Goal: Task Accomplishment & Management: Use online tool/utility

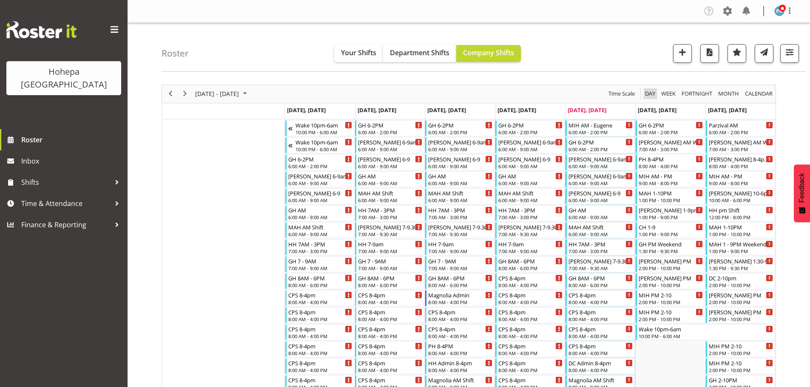
click at [647, 94] on span "Day" at bounding box center [650, 93] width 12 height 11
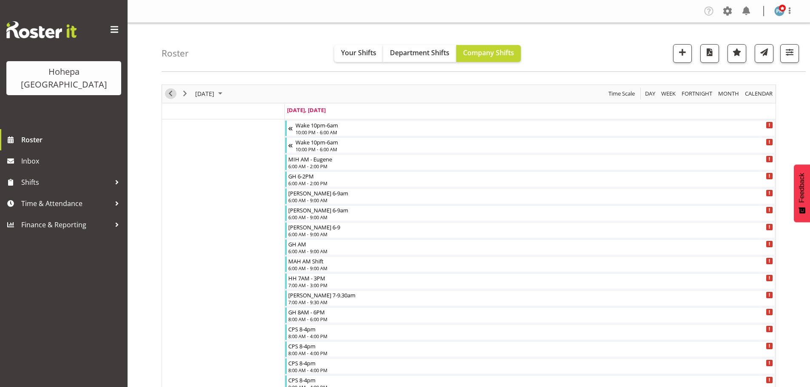
click at [170, 95] on span "Previous" at bounding box center [170, 93] width 10 height 11
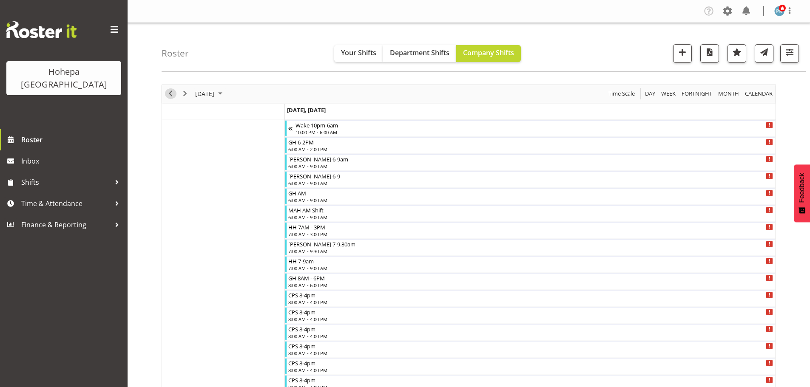
click at [170, 95] on span "Previous" at bounding box center [170, 93] width 10 height 11
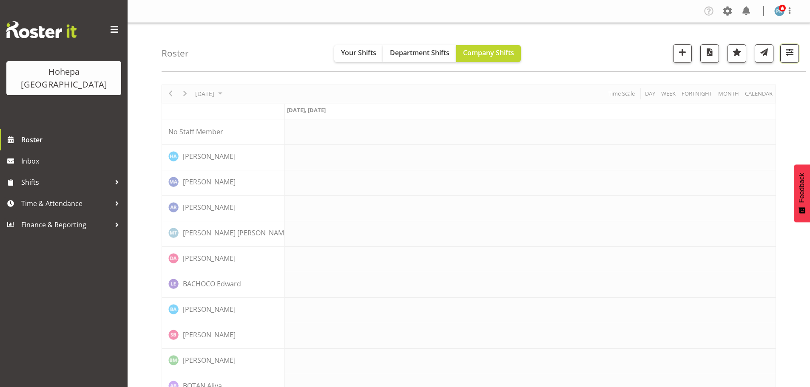
click at [787, 51] on span "button" at bounding box center [789, 52] width 11 height 11
click at [739, 77] on span "All Locations" at bounding box center [735, 79] width 47 height 10
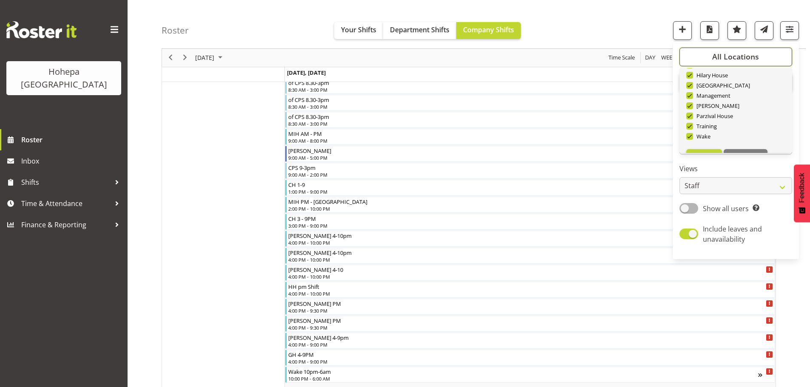
scroll to position [82, 0]
click at [740, 135] on span "Deselect All" at bounding box center [745, 139] width 34 height 8
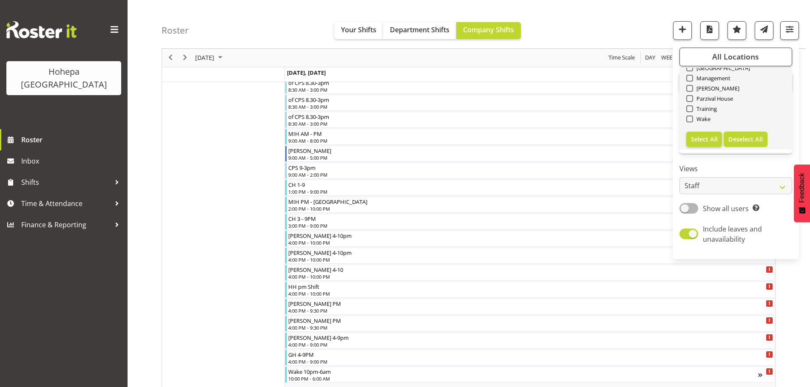
checkbox input "false"
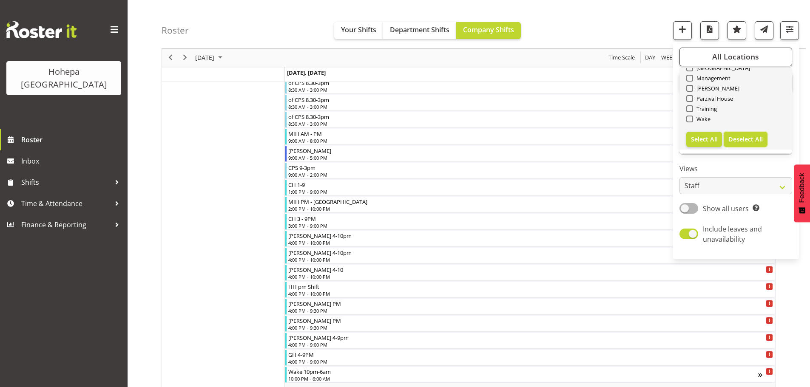
checkbox input "false"
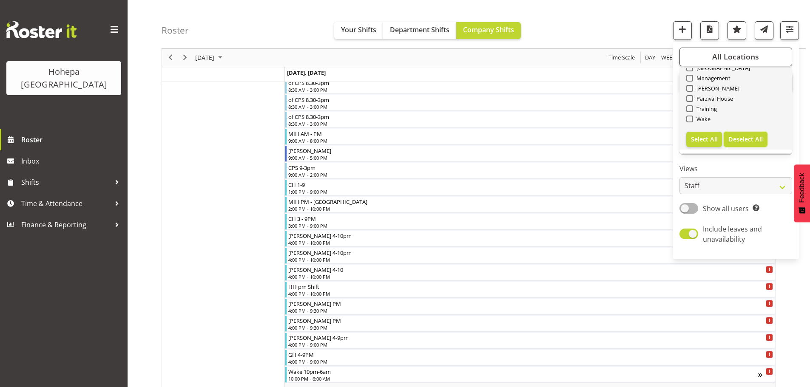
checkbox input "false"
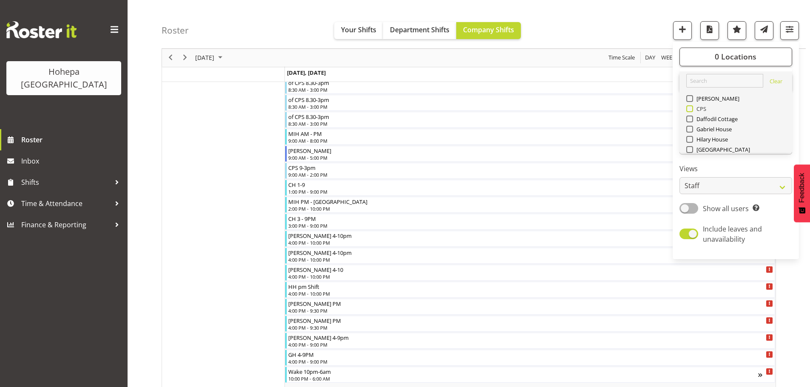
click at [689, 109] on span at bounding box center [689, 108] width 7 height 7
click at [689, 109] on input "CPS" at bounding box center [689, 109] width 6 height 6
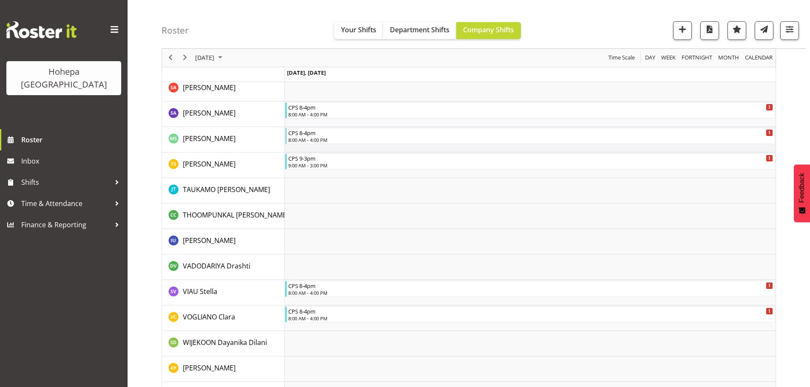
scroll to position [1346, 0]
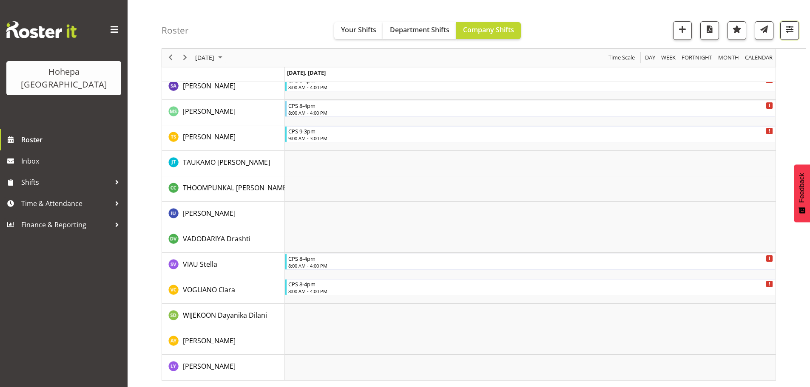
click at [791, 31] on span "button" at bounding box center [789, 29] width 11 height 11
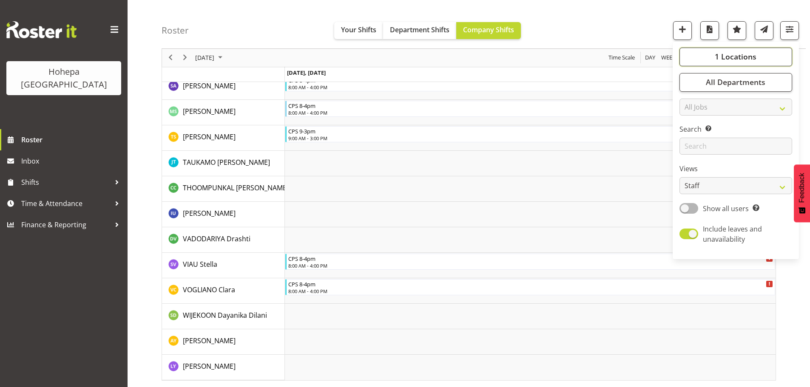
click at [747, 61] on span "1 Locations" at bounding box center [736, 57] width 42 height 10
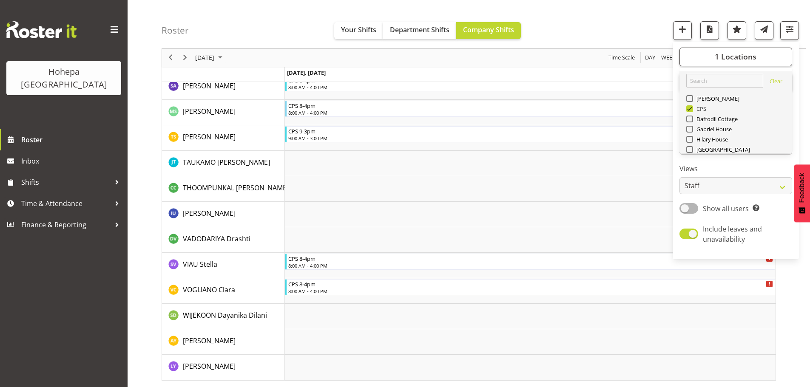
click at [694, 110] on span "CPS" at bounding box center [700, 108] width 14 height 7
click at [692, 110] on input "CPS" at bounding box center [689, 109] width 6 height 6
checkbox input "false"
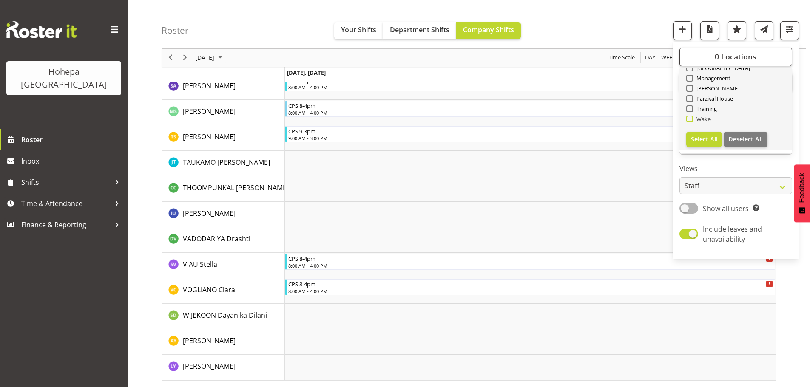
click at [696, 119] on span "Wake" at bounding box center [702, 119] width 18 height 7
click at [692, 119] on input "Wake" at bounding box center [689, 119] width 6 height 6
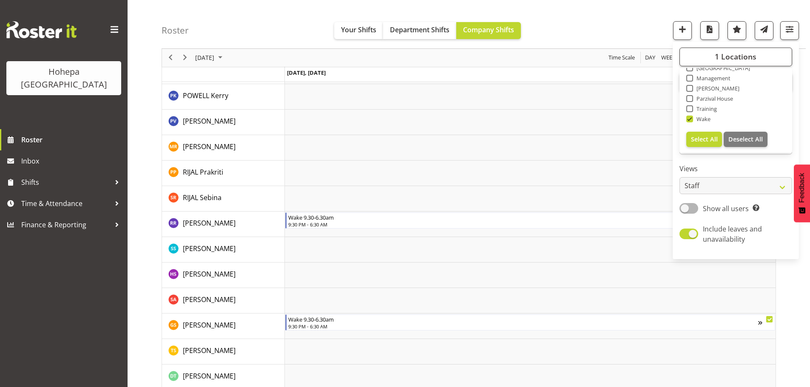
scroll to position [1276, 0]
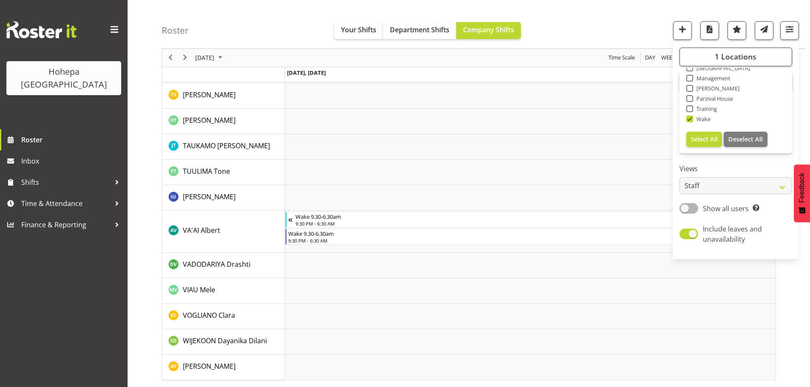
drag, startPoint x: 690, startPoint y: 116, endPoint x: 691, endPoint y: 111, distance: 5.3
click at [690, 116] on span at bounding box center [689, 119] width 7 height 7
click at [690, 116] on input "Wake" at bounding box center [689, 119] width 6 height 6
checkbox input "false"
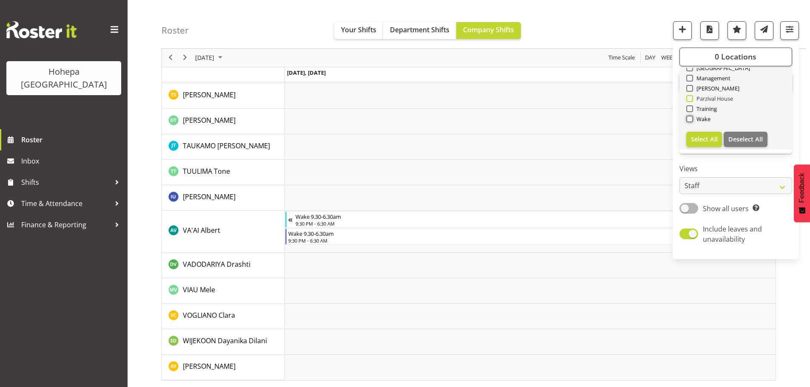
scroll to position [0, 0]
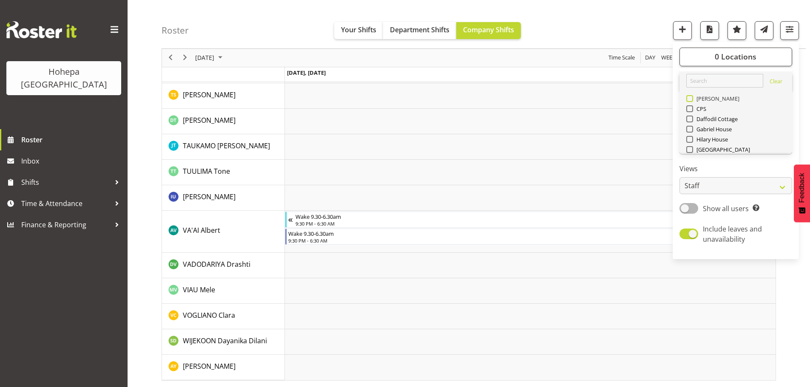
click at [693, 99] on span at bounding box center [689, 98] width 7 height 7
click at [692, 99] on input "[PERSON_NAME]" at bounding box center [689, 99] width 6 height 6
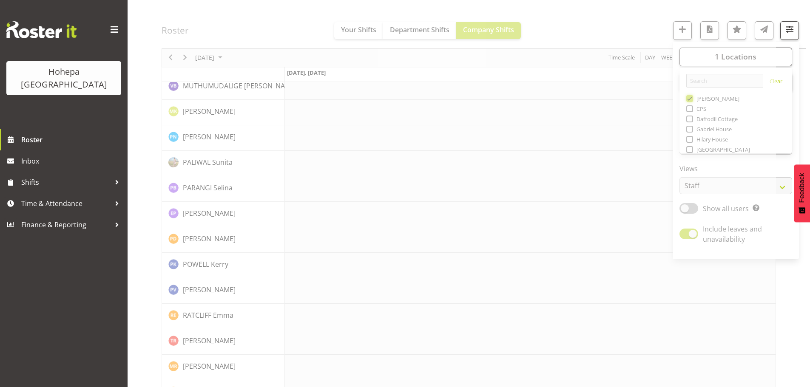
scroll to position [1276, 0]
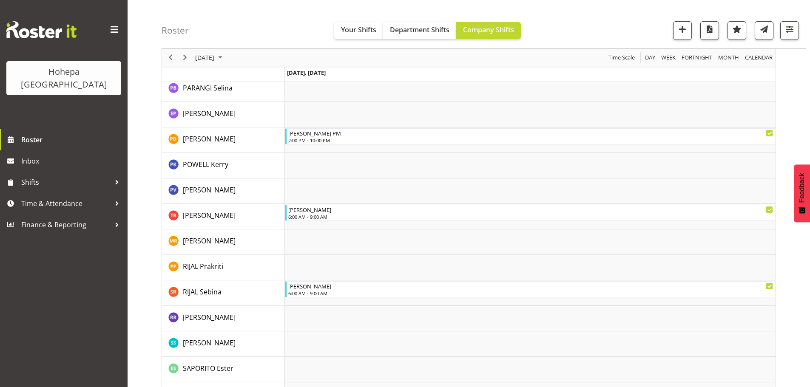
scroll to position [1609, 0]
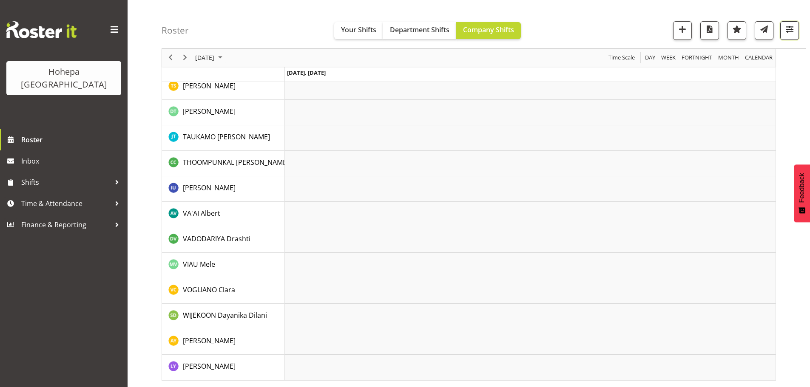
click at [789, 29] on span "button" at bounding box center [789, 29] width 11 height 11
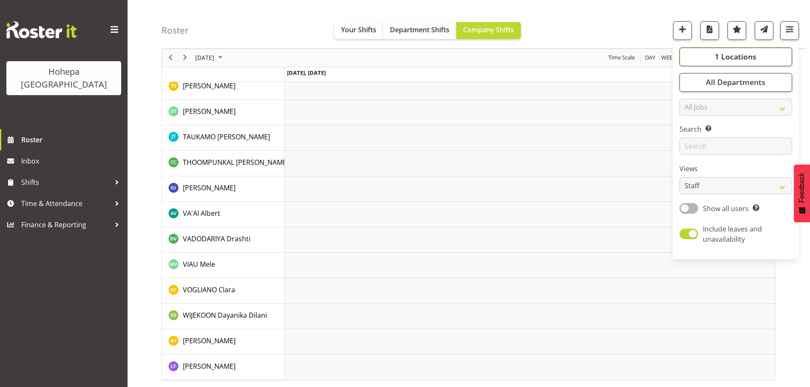
click at [726, 59] on span "1 Locations" at bounding box center [736, 57] width 42 height 10
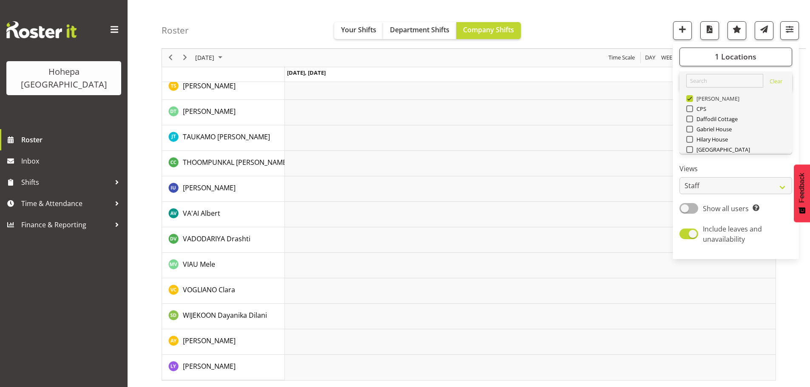
click at [688, 98] on span at bounding box center [689, 98] width 7 height 7
click at [688, 98] on input "[PERSON_NAME]" at bounding box center [689, 99] width 6 height 6
checkbox input "false"
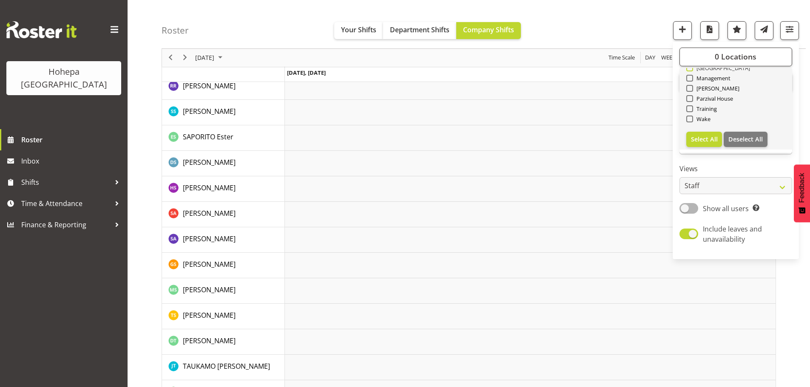
click at [693, 68] on span "[GEOGRAPHIC_DATA]" at bounding box center [721, 68] width 57 height 7
click at [692, 68] on input "[GEOGRAPHIC_DATA]" at bounding box center [689, 68] width 6 height 6
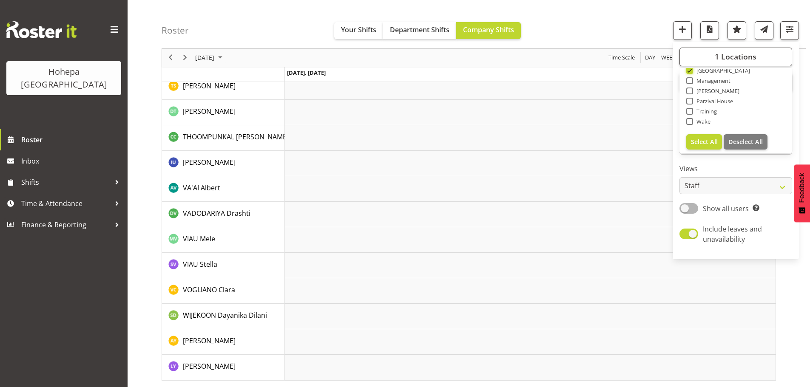
scroll to position [1584, 0]
click at [607, 31] on div "Roster Your Shifts Department Shifts Company Shifts 1 Locations [GEOGRAPHIC_DAT…" at bounding box center [484, 24] width 644 height 49
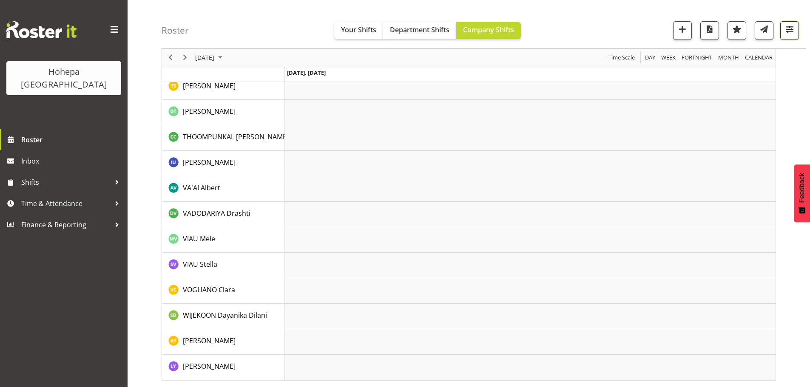
click at [787, 28] on span "button" at bounding box center [789, 29] width 11 height 11
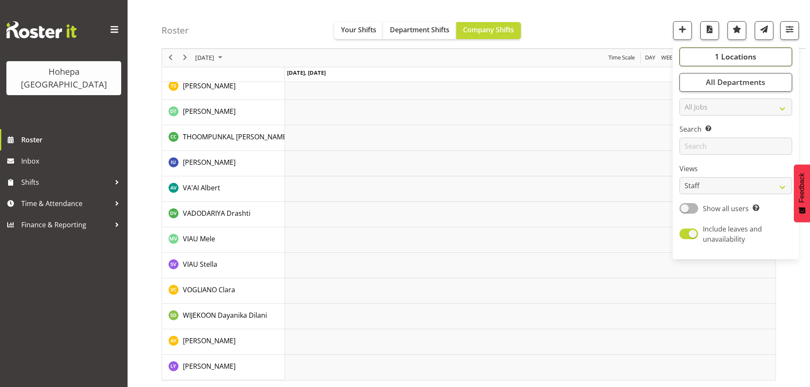
click at [715, 52] on button "1 Locations" at bounding box center [735, 57] width 113 height 19
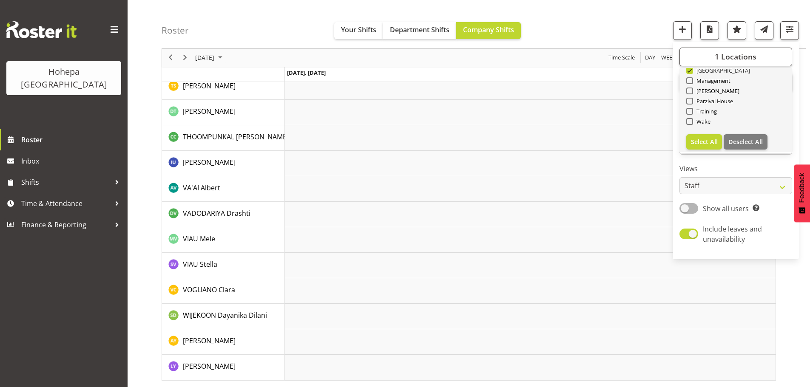
click at [692, 71] on span at bounding box center [689, 70] width 7 height 7
click at [692, 71] on input "[GEOGRAPHIC_DATA]" at bounding box center [689, 71] width 6 height 6
checkbox input "false"
click at [690, 92] on span at bounding box center [689, 91] width 7 height 7
click at [690, 92] on input "[PERSON_NAME]" at bounding box center [689, 91] width 6 height 6
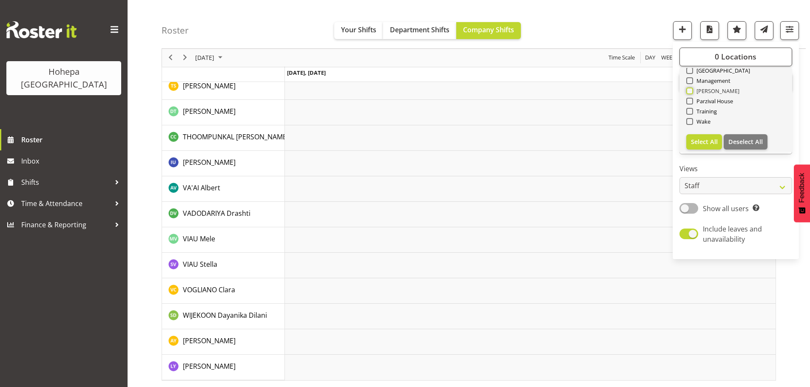
checkbox input "true"
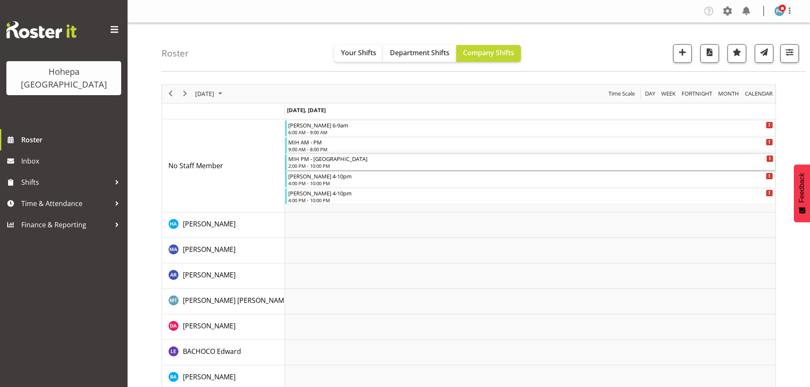
click at [310, 166] on div "2:00 PM - 10:00 PM" at bounding box center [530, 165] width 485 height 7
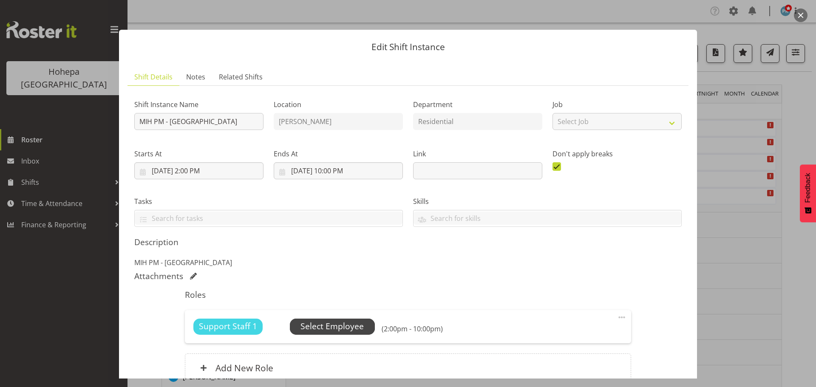
click at [352, 327] on span "Select Employee" at bounding box center [332, 327] width 63 height 12
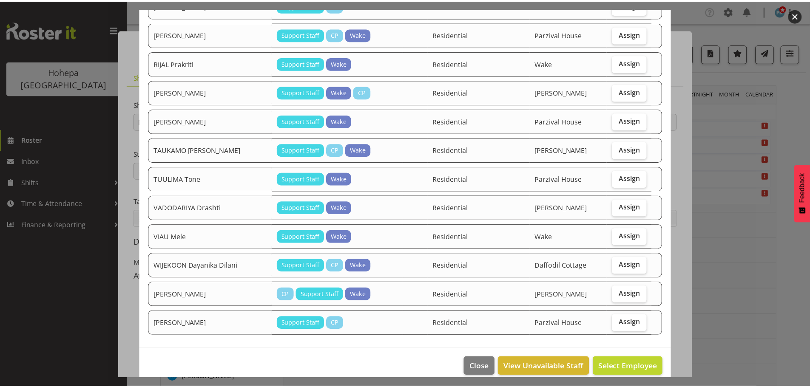
scroll to position [833, 0]
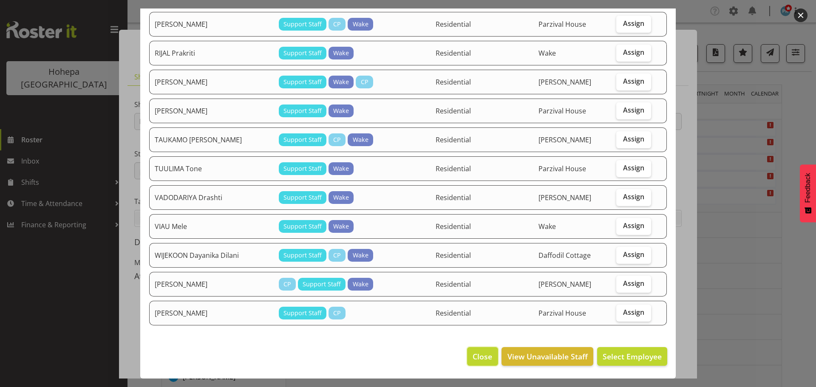
click at [478, 355] on span "Close" at bounding box center [483, 356] width 20 height 11
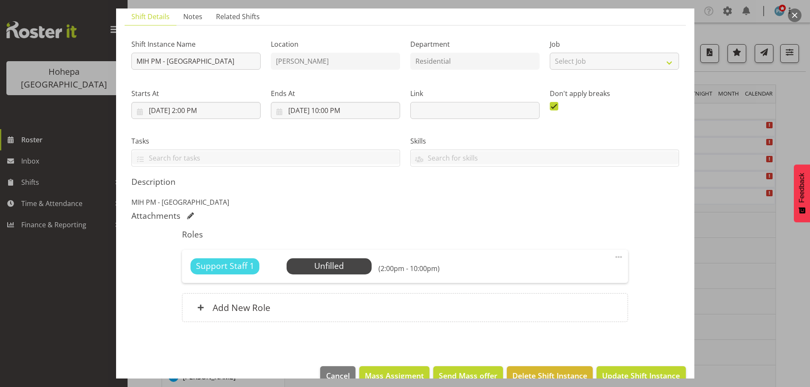
scroll to position [80, 0]
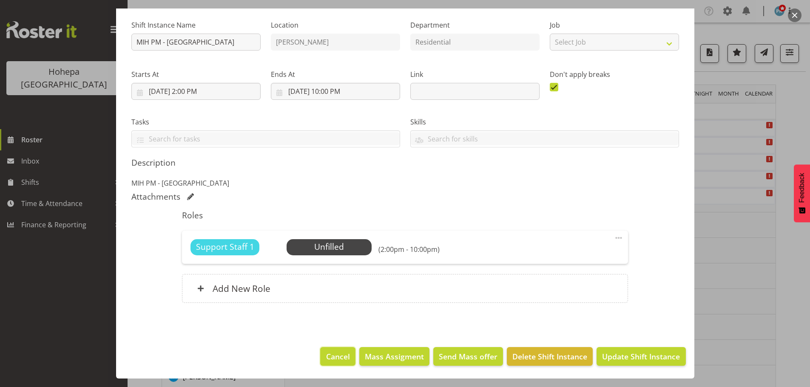
click at [343, 357] on span "Cancel" at bounding box center [338, 356] width 24 height 11
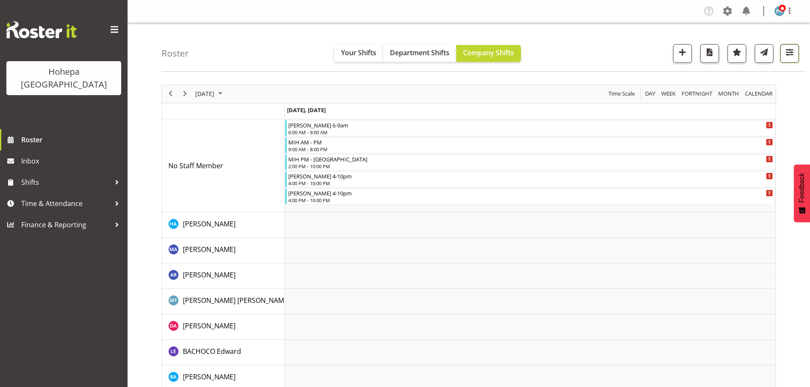
click at [792, 48] on span "button" at bounding box center [789, 52] width 11 height 11
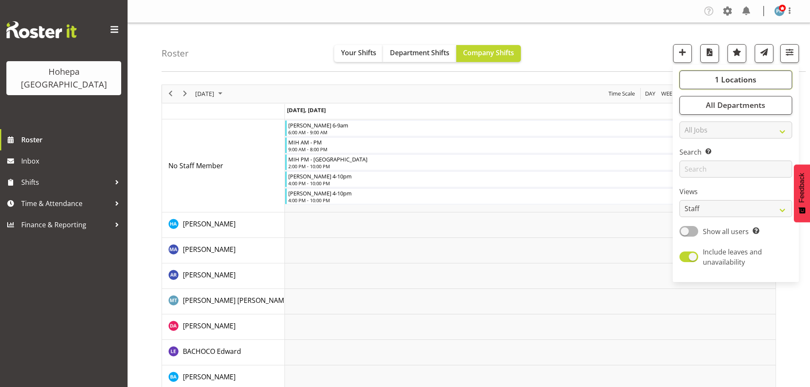
click at [731, 80] on span "1 Locations" at bounding box center [736, 79] width 42 height 10
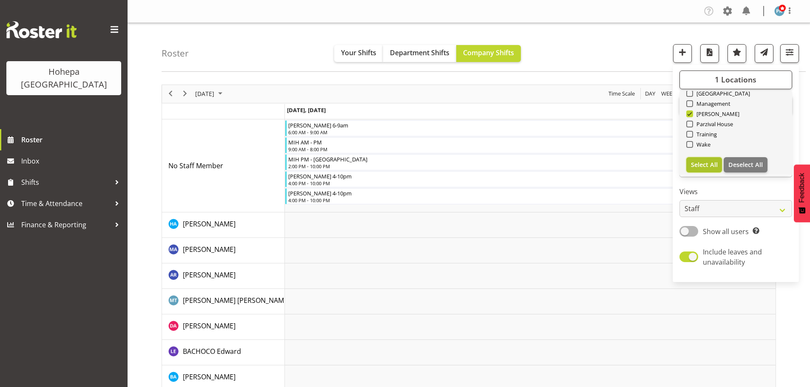
click at [712, 164] on span "Select All" at bounding box center [704, 165] width 27 height 8
checkbox input "true"
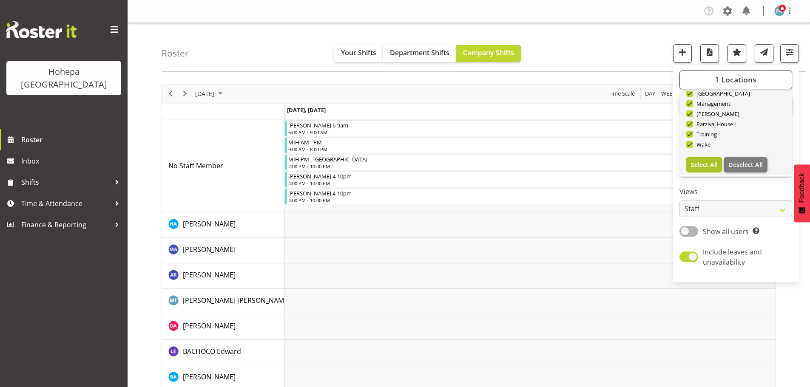
checkbox input "true"
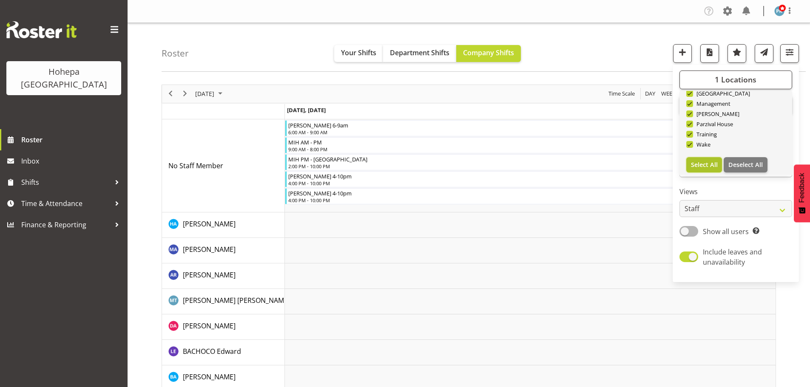
checkbox input "true"
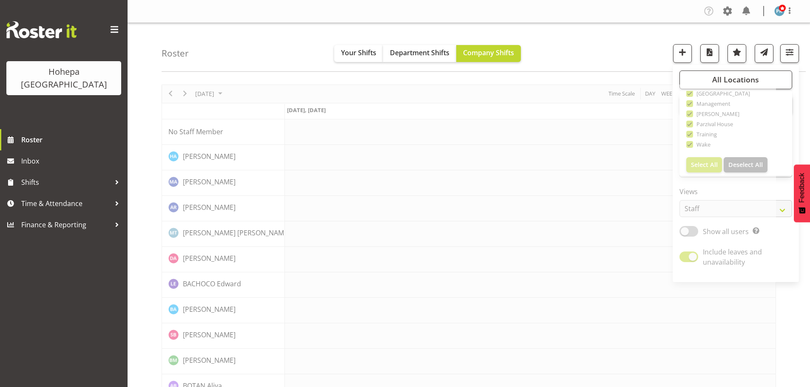
click at [559, 45] on div "Roster Your Shifts Department Shifts Company Shifts All Locations Clear [PERSON…" at bounding box center [484, 47] width 644 height 49
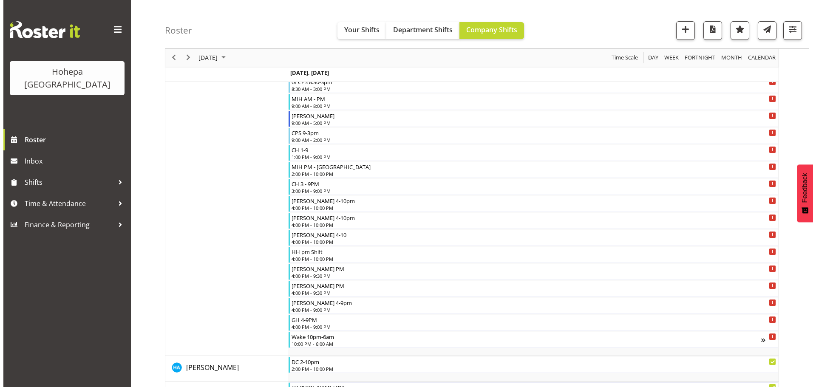
scroll to position [534, 0]
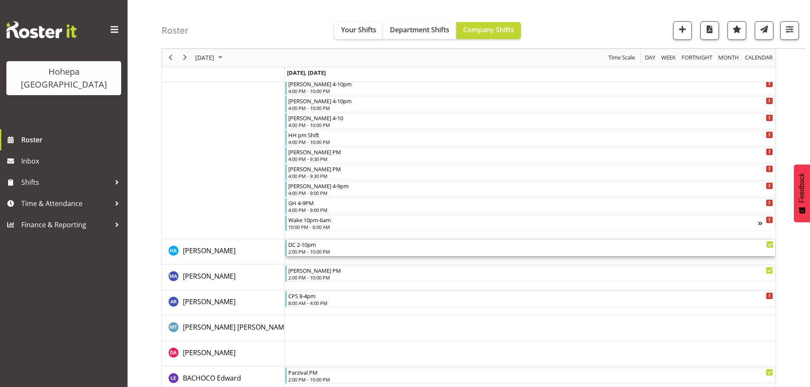
click at [296, 251] on div "2:00 PM - 10:00 PM" at bounding box center [530, 251] width 485 height 7
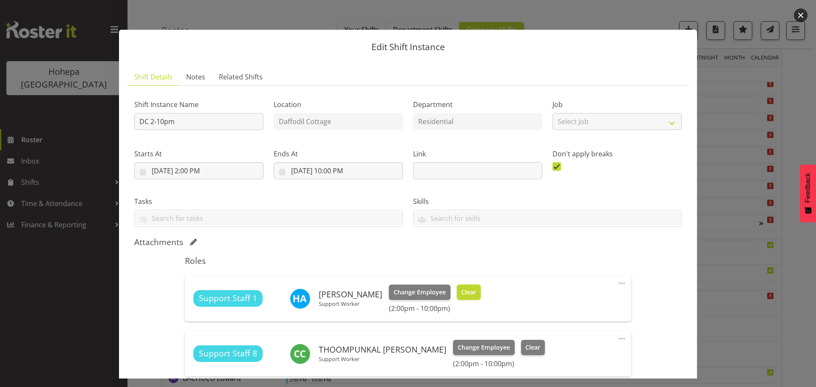
click at [463, 292] on span "Clear" at bounding box center [468, 292] width 15 height 9
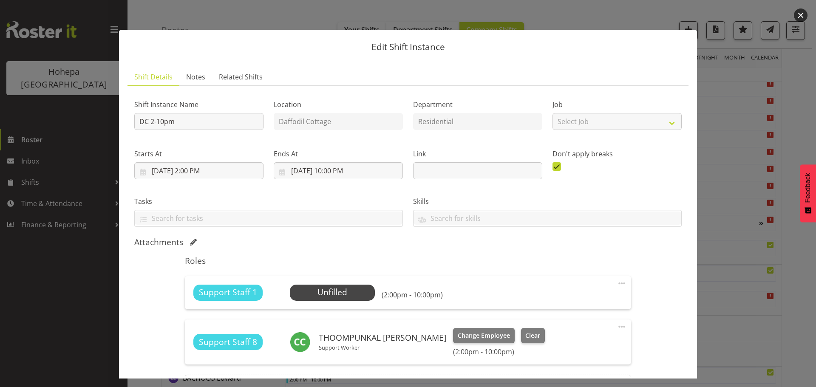
scroll to position [101, 0]
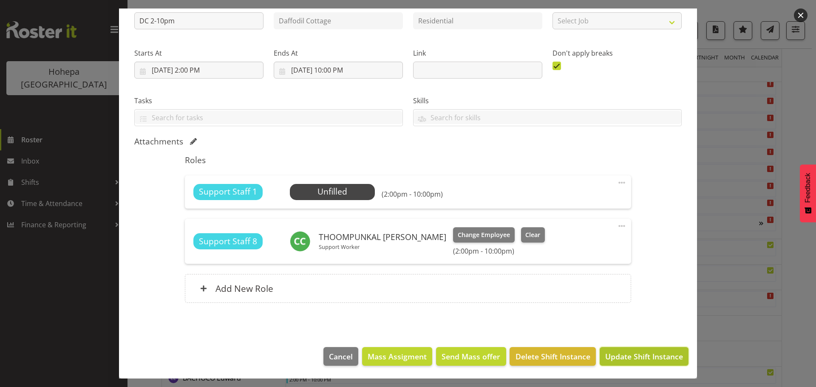
click at [619, 354] on span "Update Shift Instance" at bounding box center [644, 356] width 78 height 11
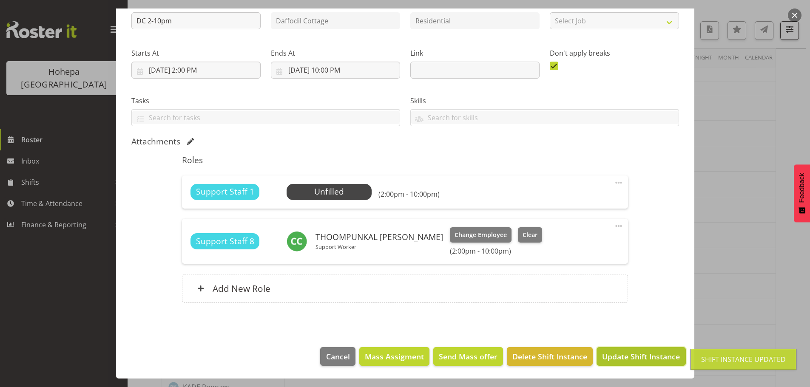
click at [622, 363] on button "Update Shift Instance" at bounding box center [641, 356] width 89 height 19
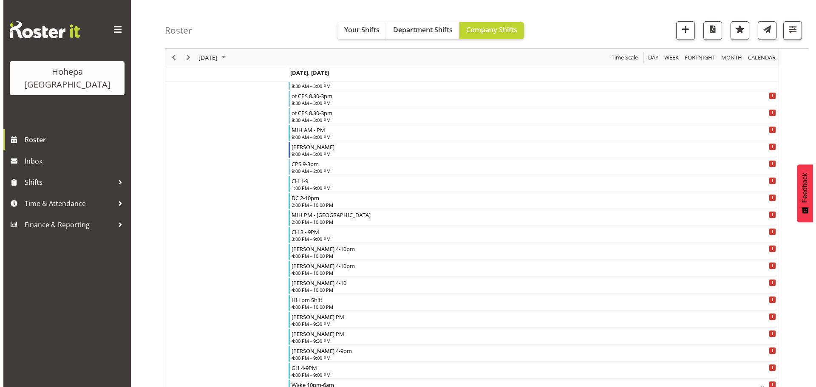
scroll to position [383, 0]
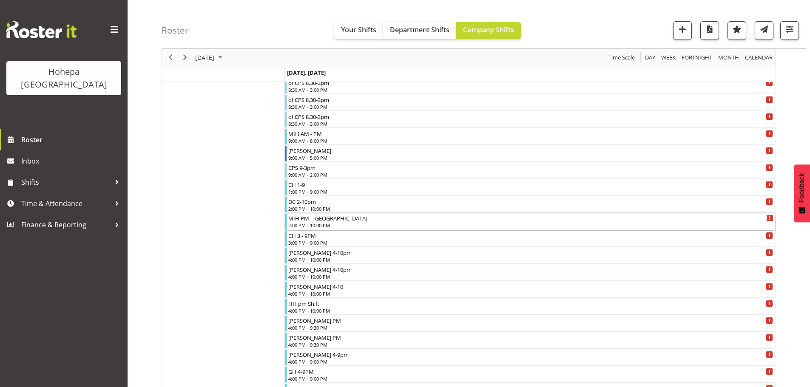
click at [315, 223] on div "2:00 PM - 10:00 PM" at bounding box center [530, 225] width 485 height 7
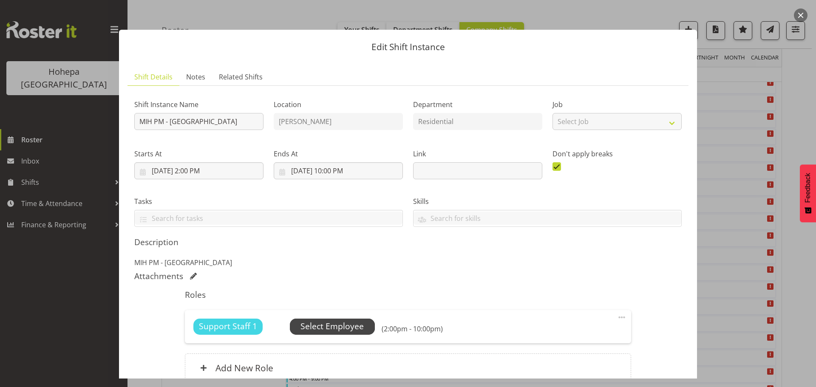
click at [327, 325] on span "Select Employee" at bounding box center [332, 327] width 63 height 12
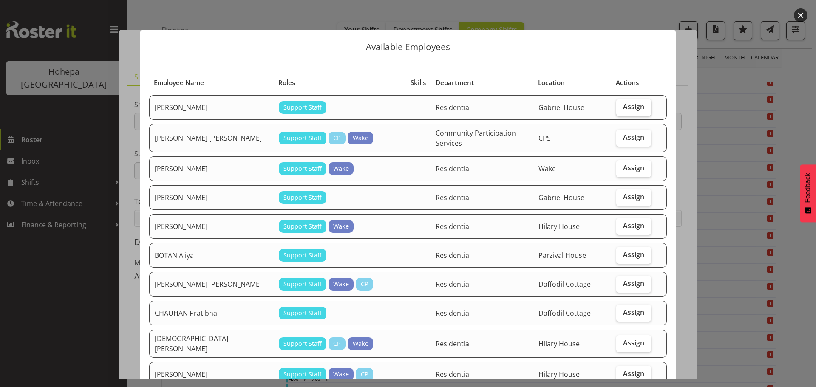
click at [631, 109] on span "Assign" at bounding box center [633, 106] width 21 height 9
click at [622, 109] on input "Assign" at bounding box center [620, 107] width 6 height 6
checkbox input "true"
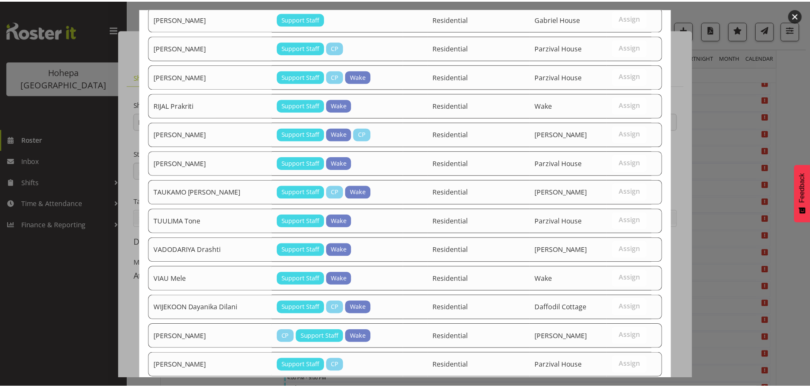
scroll to position [862, 0]
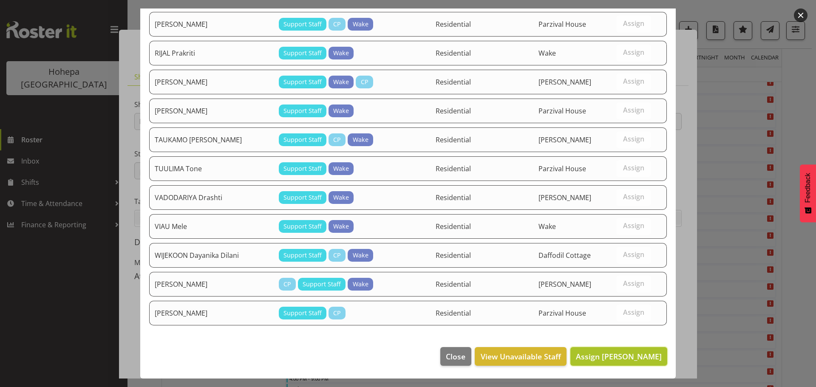
click at [621, 354] on span "Assign [PERSON_NAME]" at bounding box center [619, 357] width 86 height 10
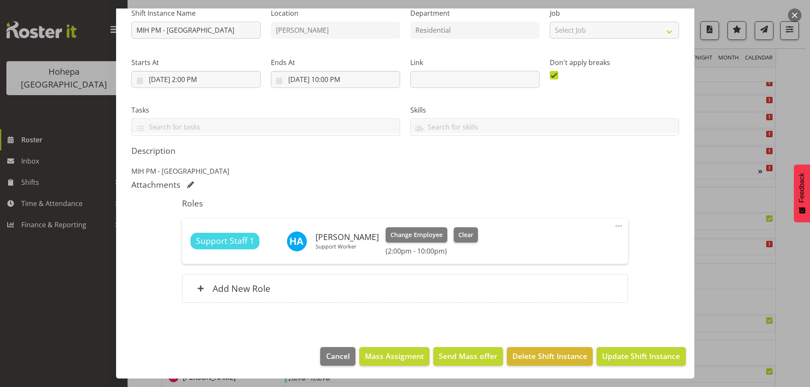
scroll to position [638, 0]
click at [614, 355] on span "Update Shift Instance" at bounding box center [641, 356] width 78 height 11
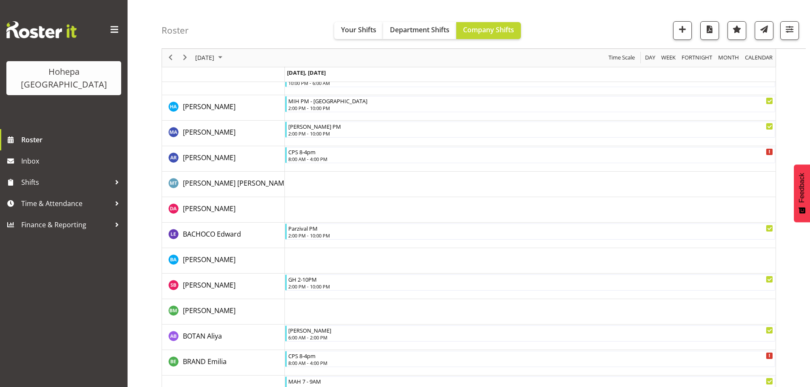
scroll to position [534, 0]
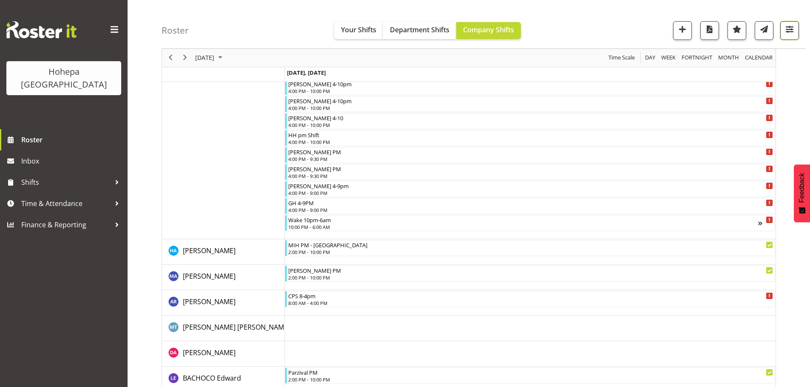
click at [791, 28] on span "button" at bounding box center [789, 29] width 11 height 11
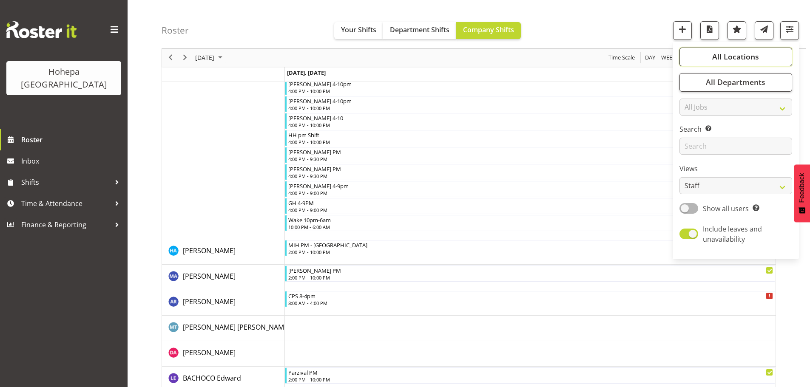
click at [735, 58] on span "All Locations" at bounding box center [735, 57] width 47 height 10
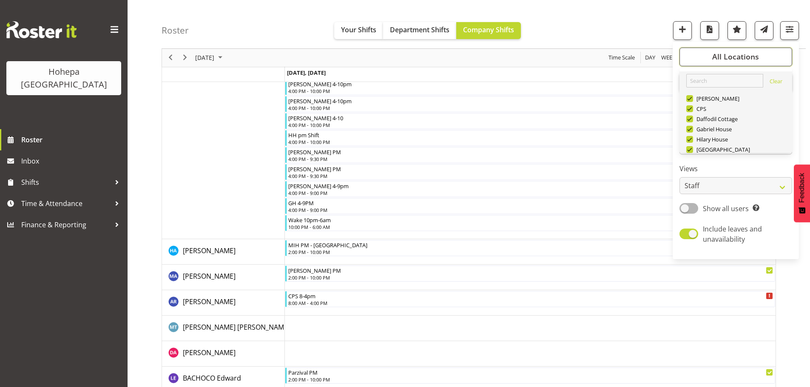
scroll to position [82, 0]
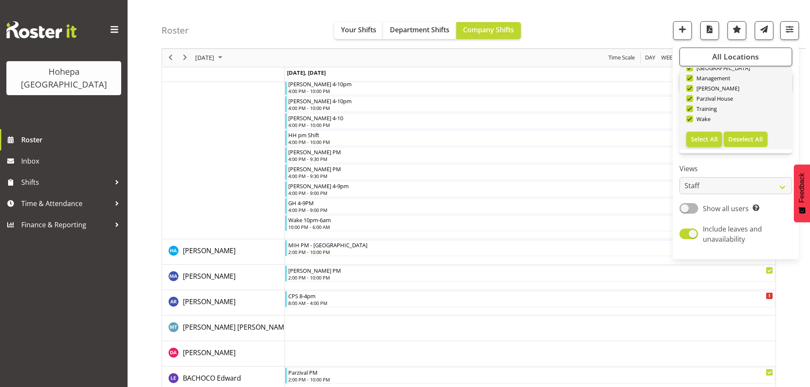
click at [740, 138] on span "Deselect All" at bounding box center [745, 139] width 34 height 8
checkbox input "false"
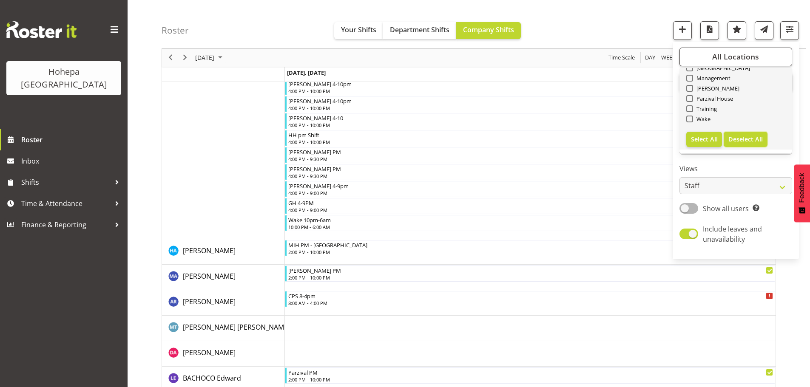
checkbox input "false"
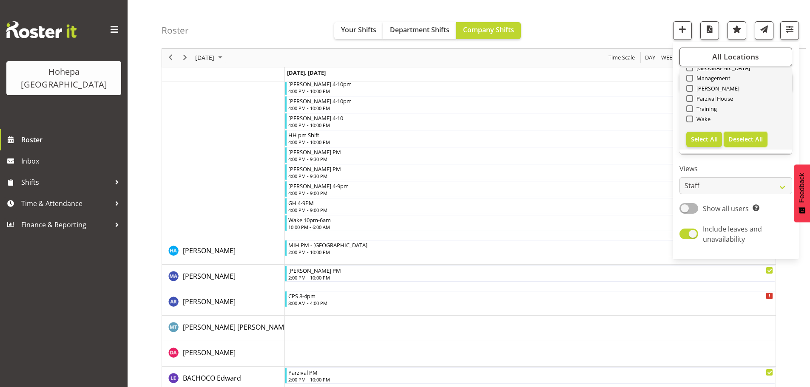
checkbox input "false"
click at [692, 98] on span at bounding box center [689, 98] width 7 height 7
click at [692, 98] on input "Parzival House" at bounding box center [689, 99] width 6 height 6
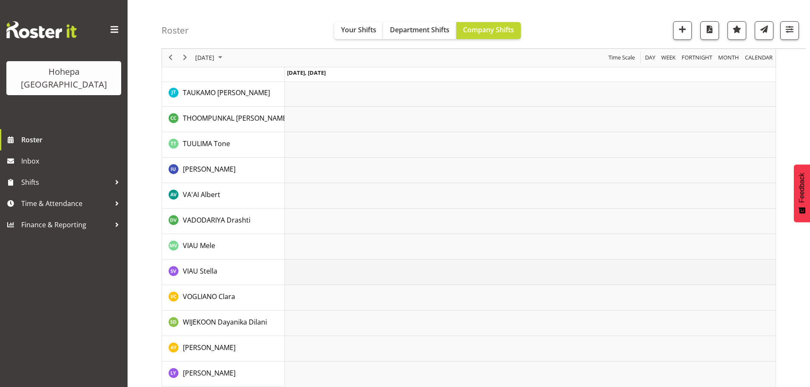
scroll to position [1678, 0]
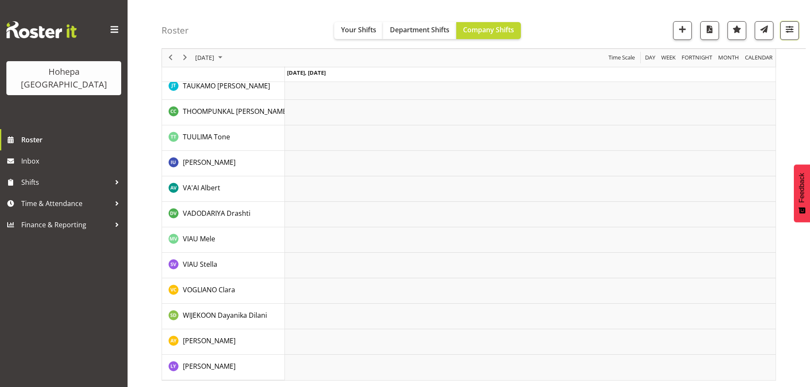
click at [792, 26] on span "button" at bounding box center [789, 29] width 11 height 11
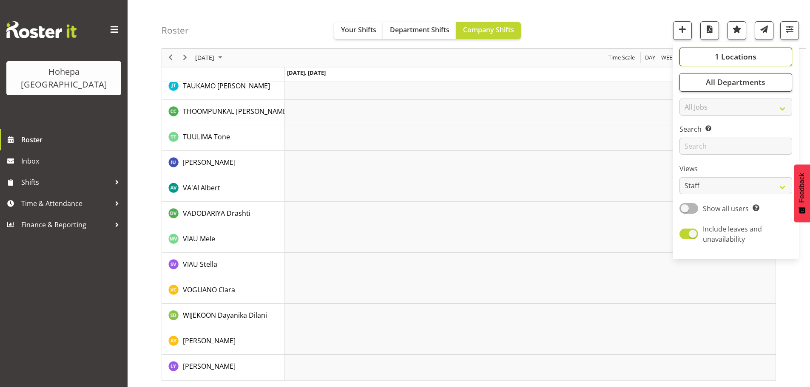
click at [726, 59] on span "1 Locations" at bounding box center [736, 57] width 42 height 10
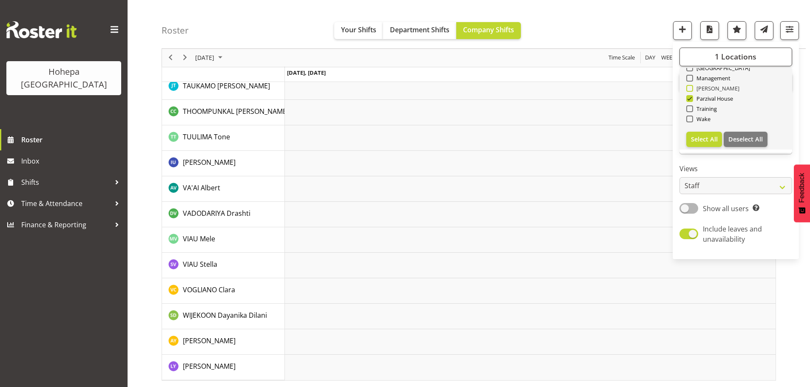
drag, startPoint x: 690, startPoint y: 98, endPoint x: 705, endPoint y: 88, distance: 18.3
click at [690, 98] on span at bounding box center [689, 98] width 7 height 7
click at [690, 98] on input "Parzival House" at bounding box center [689, 99] width 6 height 6
checkbox input "false"
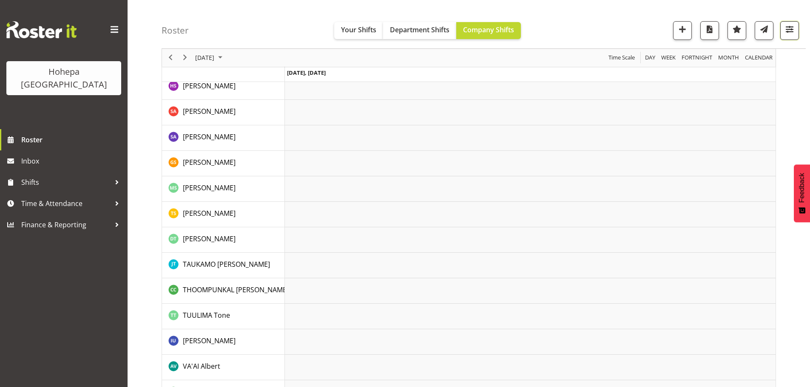
click at [792, 31] on span "button" at bounding box center [789, 29] width 11 height 11
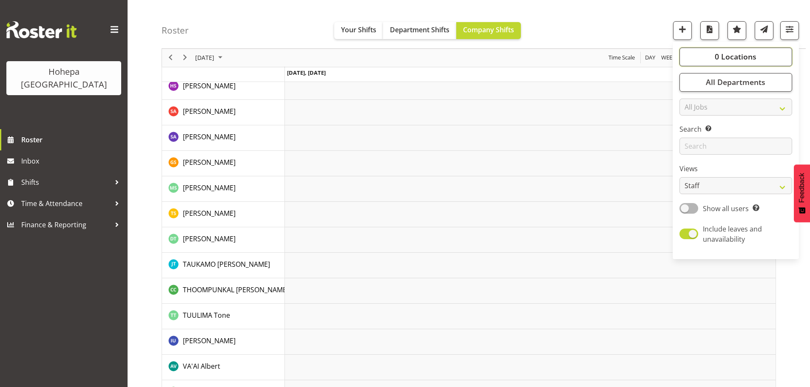
click at [739, 54] on span "0 Locations" at bounding box center [736, 57] width 42 height 10
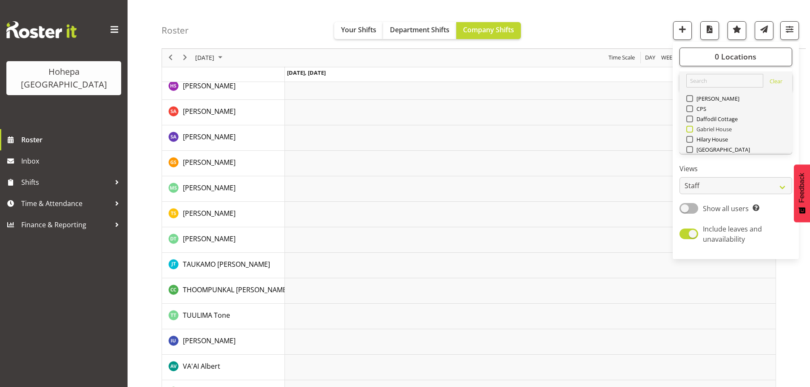
click at [688, 131] on span at bounding box center [689, 129] width 7 height 7
click at [688, 131] on input "Gabriel House" at bounding box center [689, 130] width 6 height 6
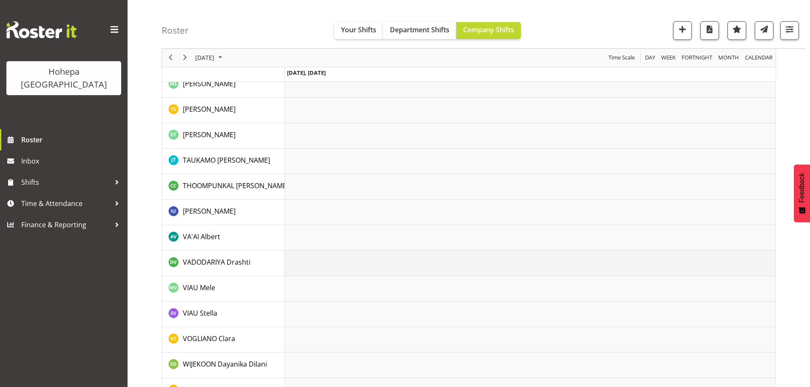
scroll to position [1830, 0]
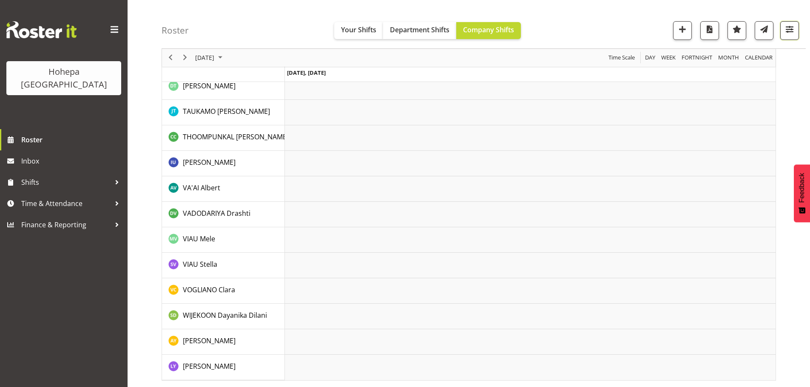
click at [786, 28] on span "button" at bounding box center [789, 29] width 11 height 11
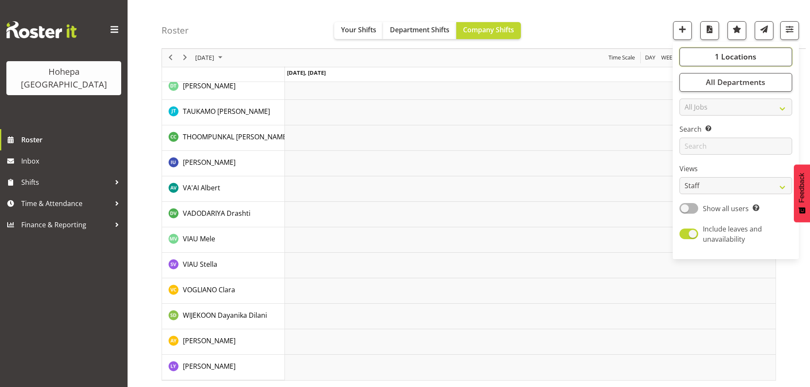
click at [725, 56] on span "1 Locations" at bounding box center [736, 57] width 42 height 10
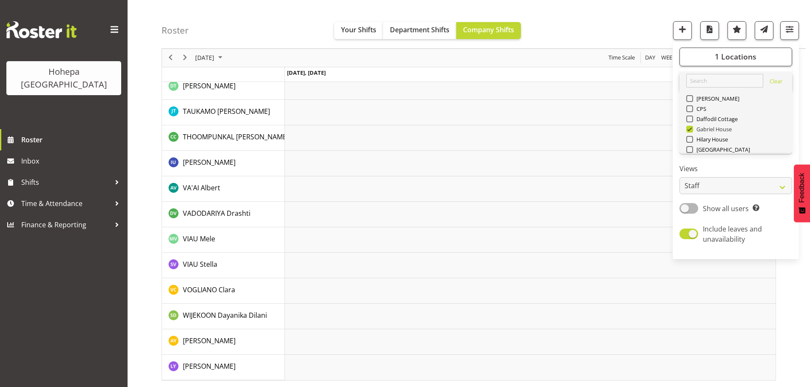
click at [690, 129] on span at bounding box center [689, 129] width 7 height 7
click at [690, 129] on input "Gabriel House" at bounding box center [689, 130] width 6 height 6
checkbox input "false"
click at [690, 140] on span at bounding box center [689, 139] width 7 height 7
click at [690, 140] on input "Hilary House" at bounding box center [689, 140] width 6 height 6
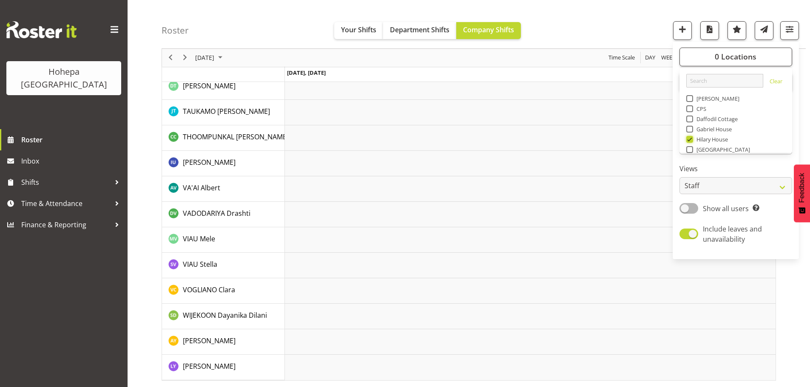
scroll to position [1678, 0]
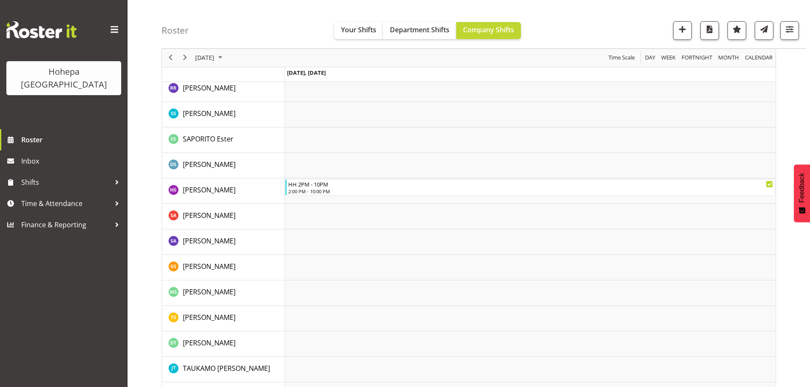
scroll to position [1941, 0]
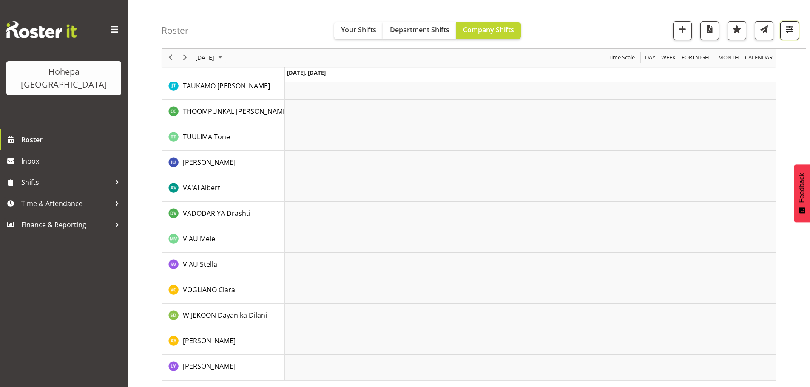
click at [791, 31] on span "button" at bounding box center [789, 29] width 11 height 11
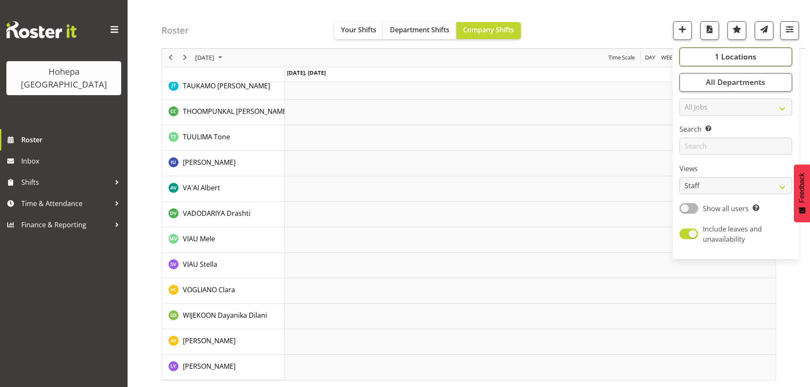
click at [730, 55] on span "1 Locations" at bounding box center [736, 57] width 42 height 10
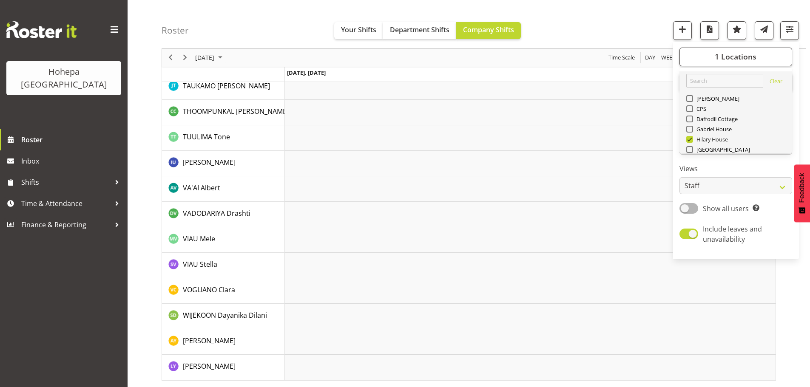
click at [690, 139] on span at bounding box center [689, 139] width 7 height 7
click at [690, 139] on input "Hilary House" at bounding box center [689, 140] width 6 height 6
checkbox input "false"
click at [689, 120] on span at bounding box center [689, 119] width 7 height 7
click at [689, 120] on input "Daffodil Cottage" at bounding box center [689, 119] width 6 height 6
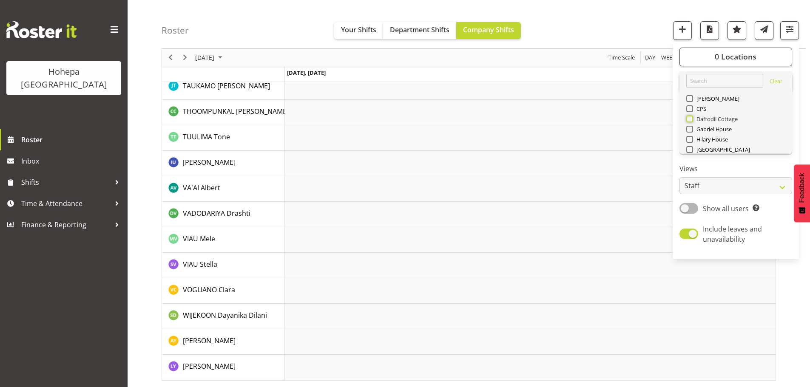
checkbox input "true"
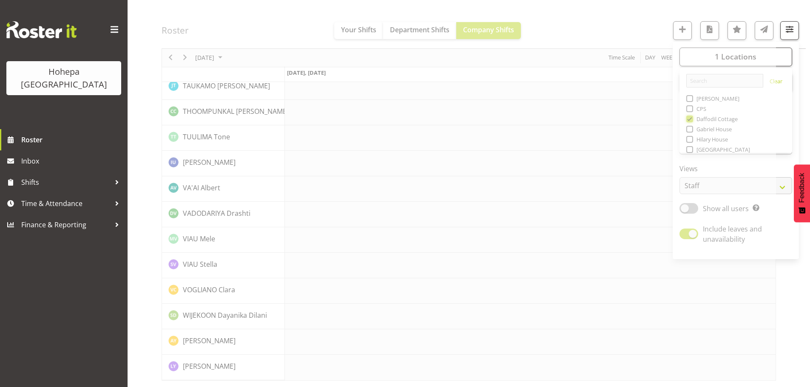
scroll to position [1856, 0]
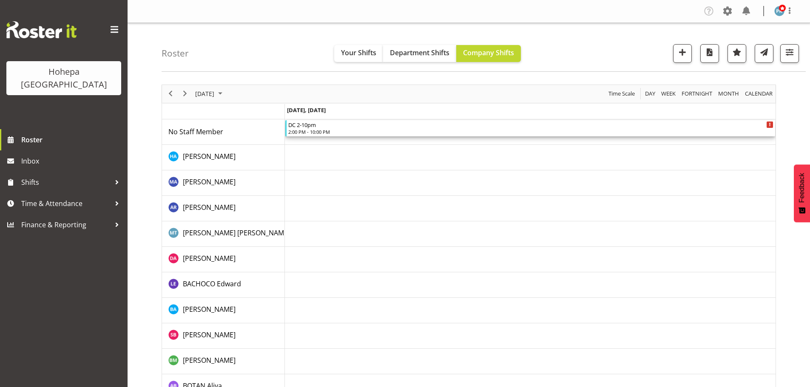
click at [318, 128] on div "DC 2-10pm" at bounding box center [530, 124] width 485 height 9
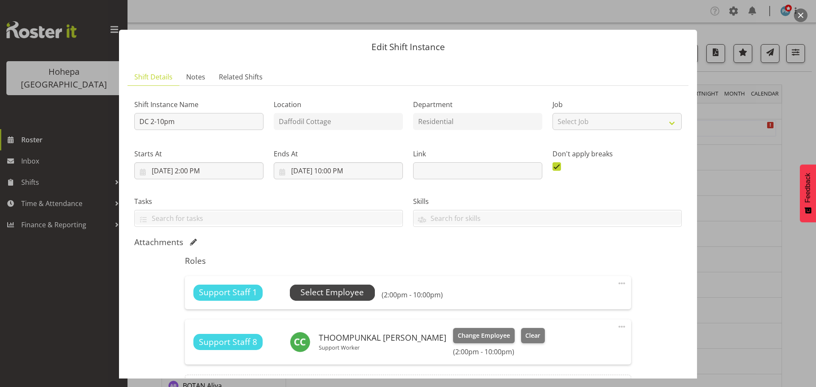
click at [334, 295] on span "Select Employee" at bounding box center [332, 293] width 63 height 12
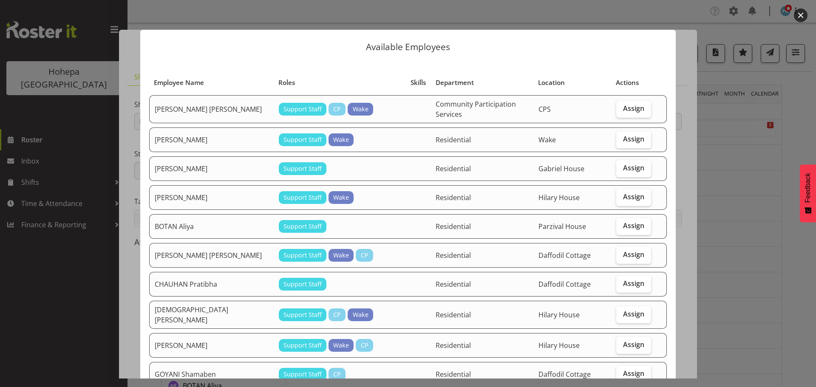
click at [479, 256] on td "Residential" at bounding box center [482, 255] width 103 height 25
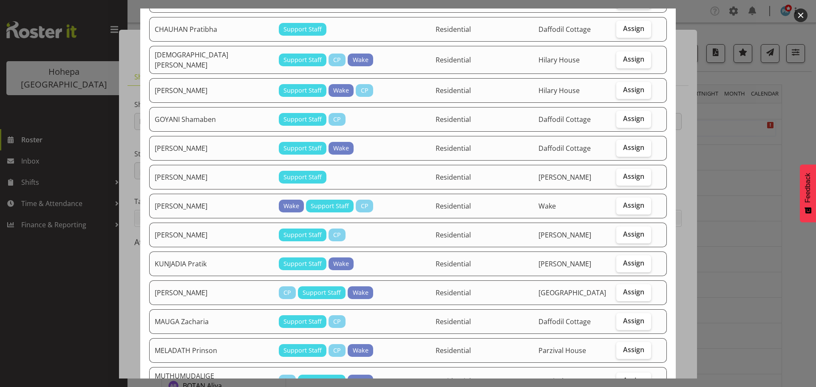
scroll to position [128, 0]
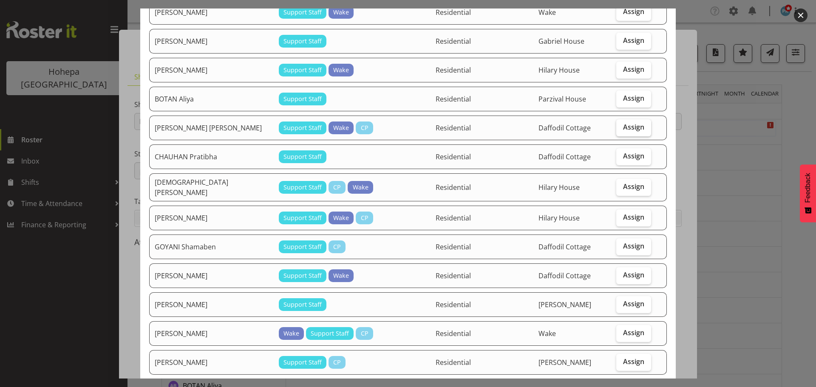
click at [632, 125] on span "Assign" at bounding box center [633, 127] width 21 height 9
click at [622, 125] on input "Assign" at bounding box center [620, 128] width 6 height 6
checkbox input "true"
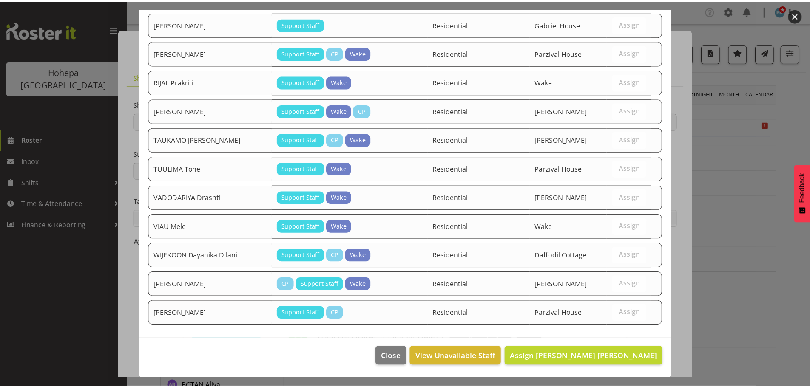
scroll to position [776, 0]
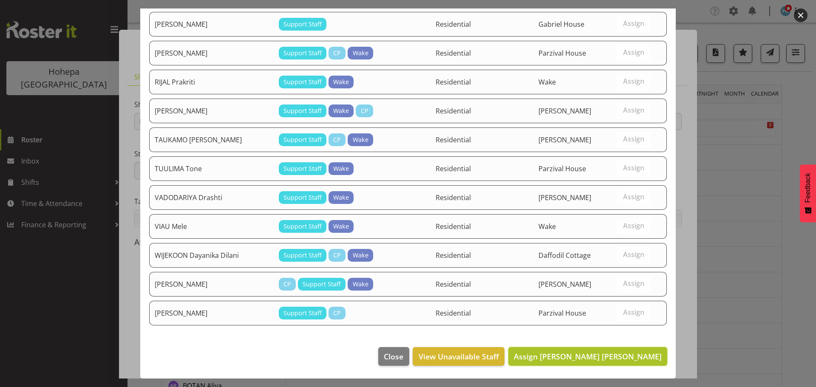
click at [570, 354] on span "Assign [PERSON_NAME] [PERSON_NAME]" at bounding box center [588, 357] width 148 height 10
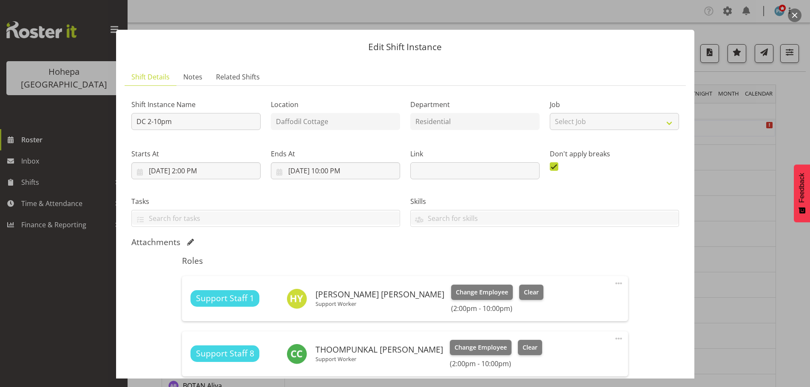
scroll to position [113, 0]
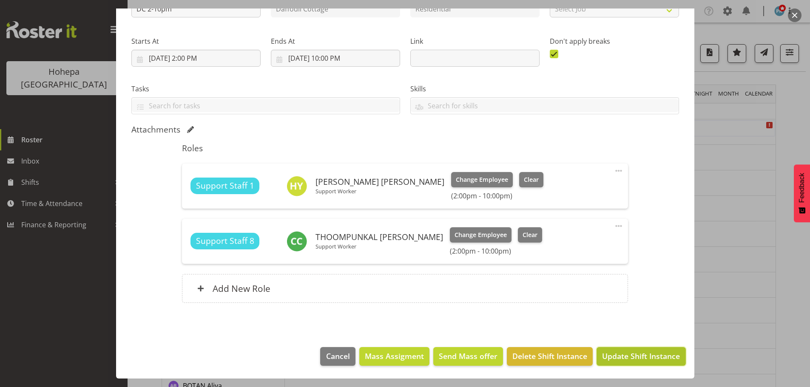
click at [614, 354] on span "Update Shift Instance" at bounding box center [641, 356] width 78 height 11
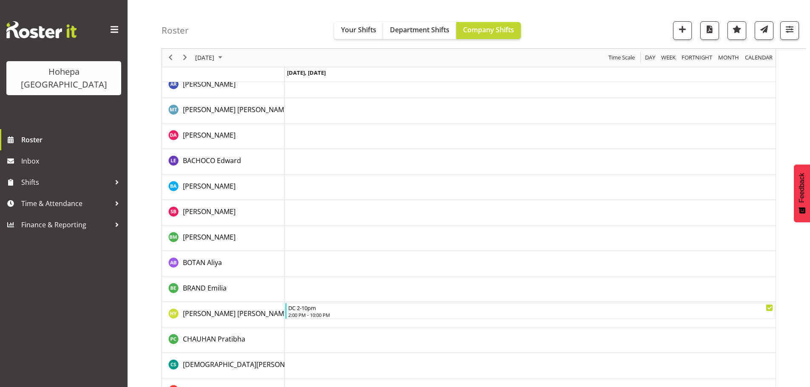
scroll to position [128, 0]
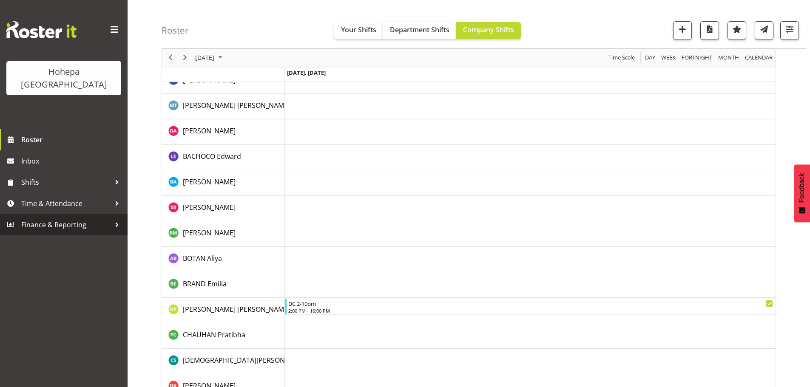
click at [24, 219] on span "Finance & Reporting" at bounding box center [65, 225] width 89 height 13
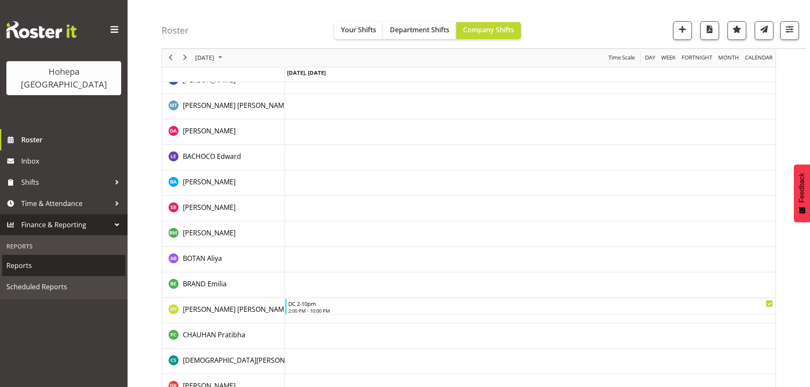
click at [19, 259] on span "Reports" at bounding box center [63, 265] width 115 height 13
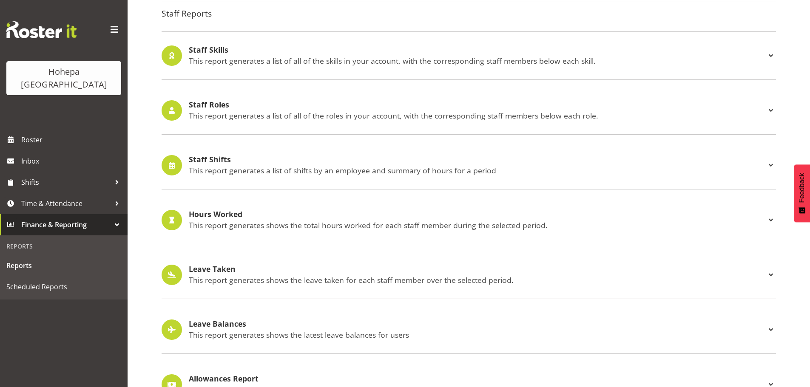
scroll to position [791, 0]
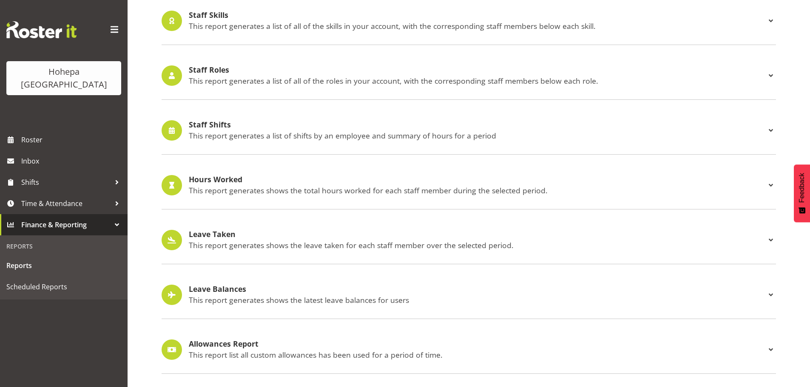
click at [225, 124] on div "Staff Shifts This report generates a list of shifts by an employee and summary …" at bounding box center [477, 131] width 577 height 20
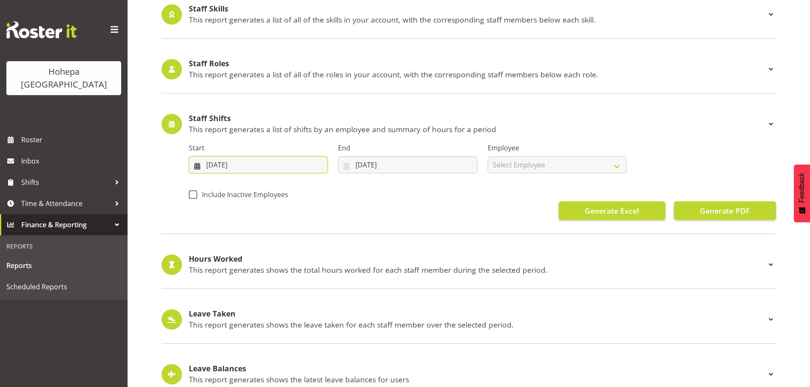
click at [210, 165] on input "[DATE]" at bounding box center [258, 164] width 139 height 17
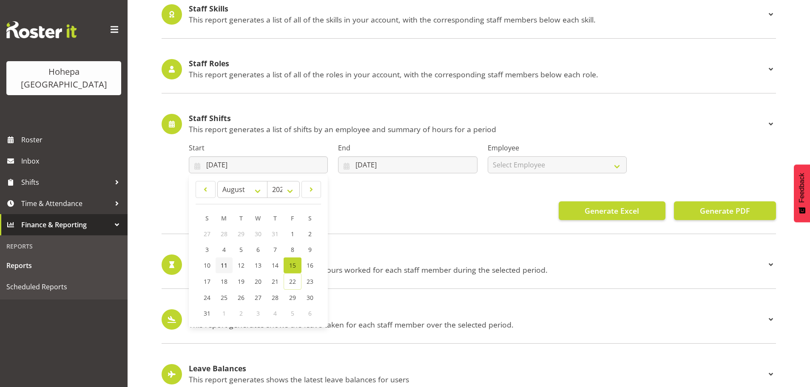
click at [226, 264] on span "11" at bounding box center [224, 265] width 7 height 8
type input "11/08/2025"
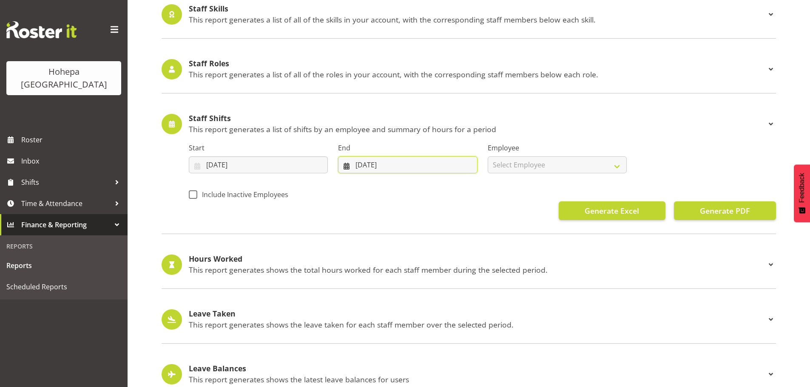
click at [362, 167] on input "22/08/2025" at bounding box center [407, 164] width 139 height 17
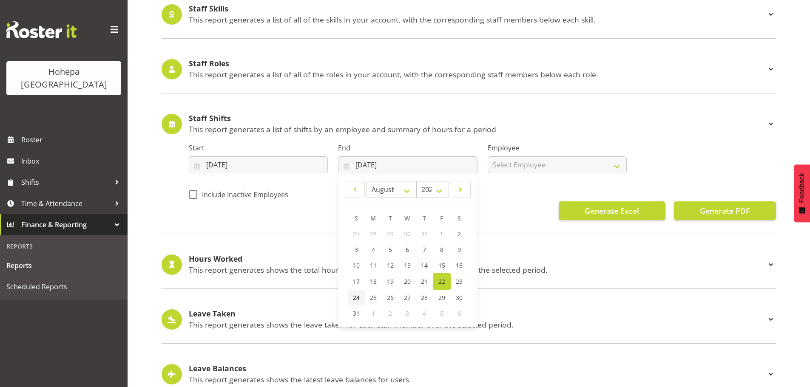
drag, startPoint x: 357, startPoint y: 300, endPoint x: 360, endPoint y: 297, distance: 4.5
click at [357, 299] on span "24" at bounding box center [356, 298] width 7 height 8
type input "24/08/2025"
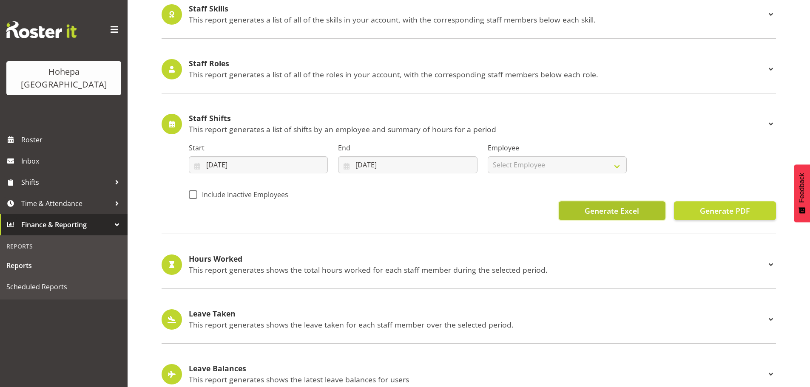
click at [627, 210] on span "Generate Excel" at bounding box center [612, 210] width 54 height 11
